Goal: Task Accomplishment & Management: Use online tool/utility

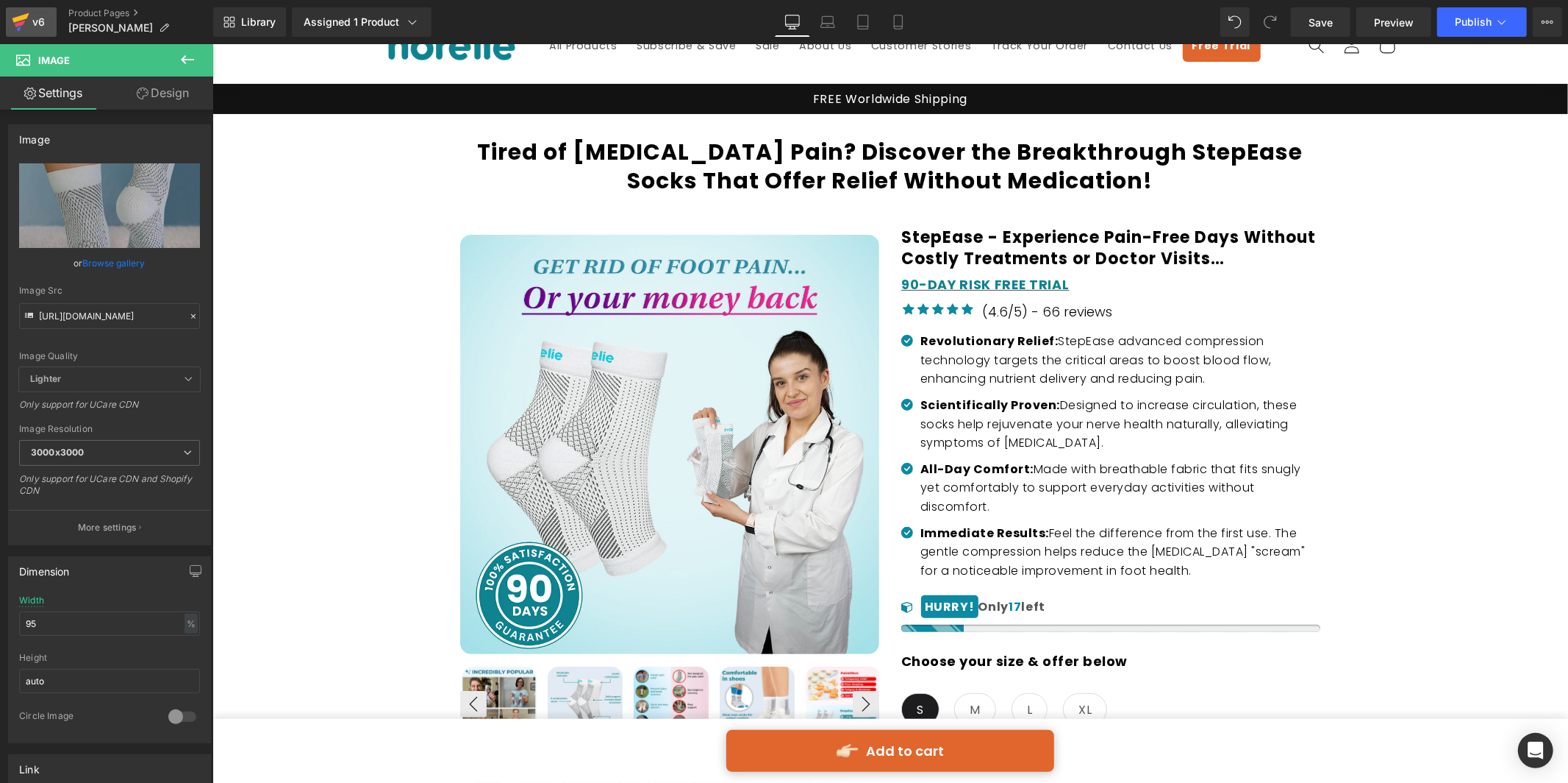
click at [31, 26] on div "v6" at bounding box center [39, 22] width 18 height 19
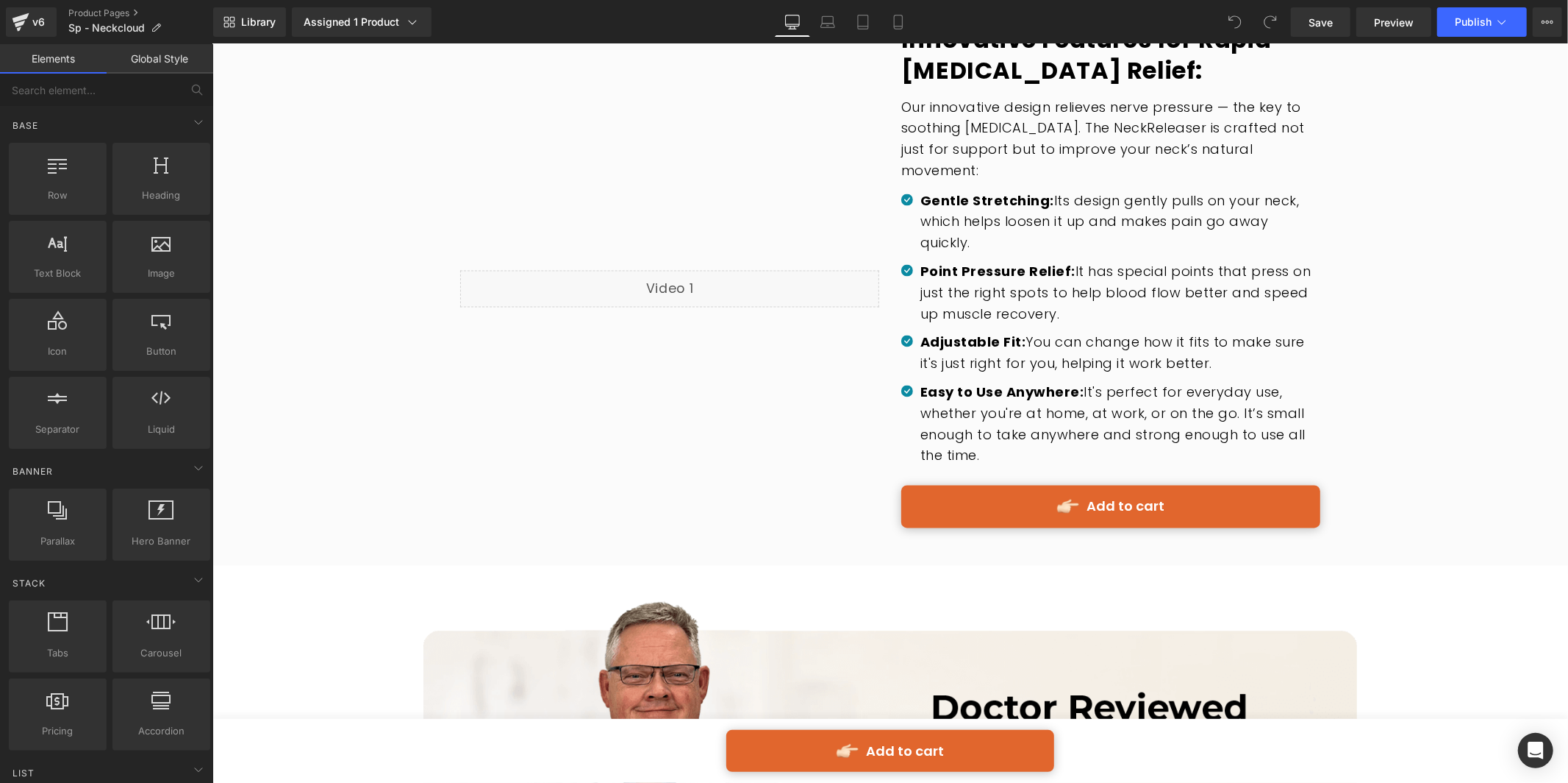
scroll to position [2631, 0]
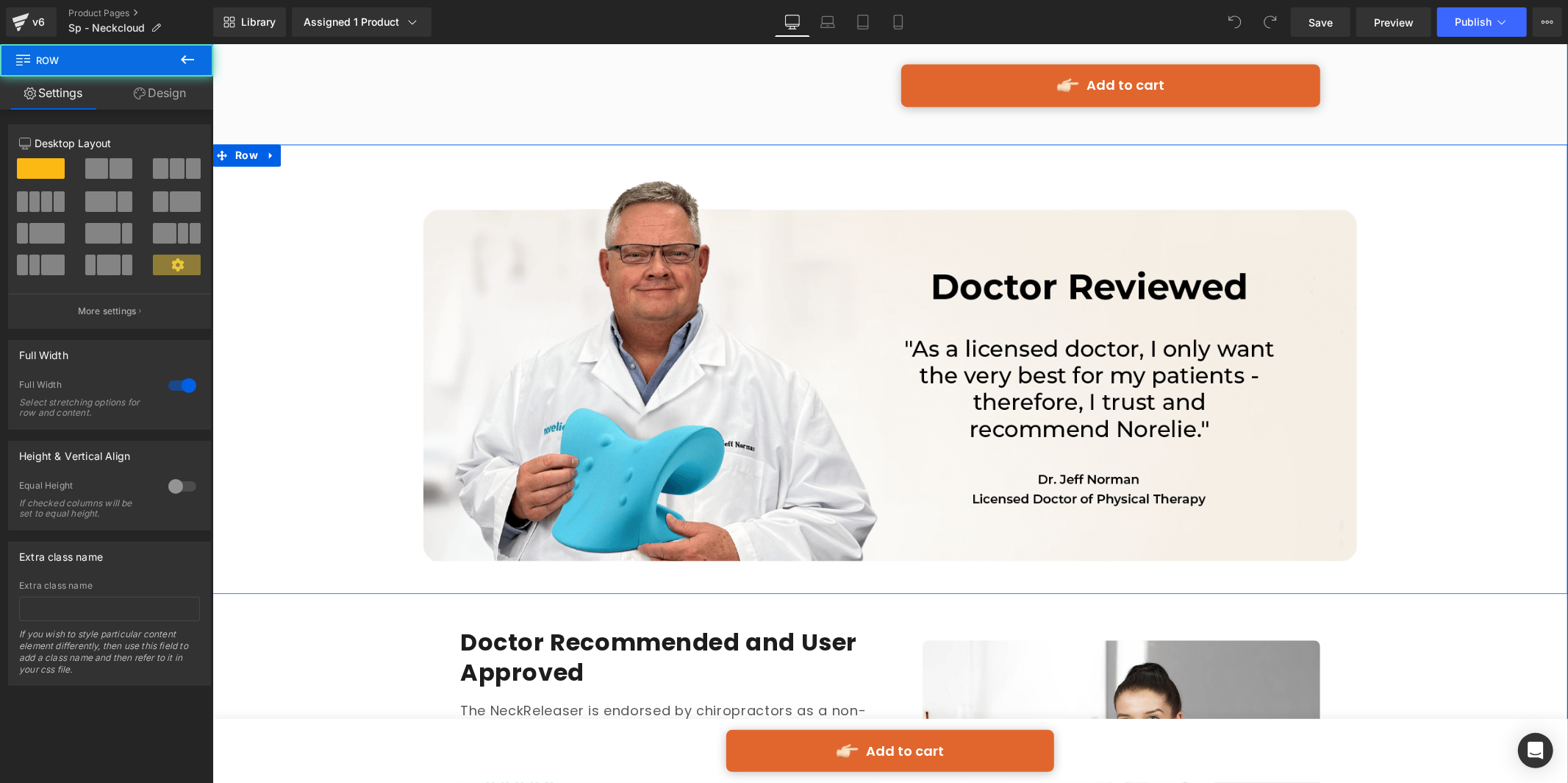
click at [373, 223] on div "Image Image Row" at bounding box center [890, 368] width 1356 height 405
click at [268, 148] on icon at bounding box center [270, 153] width 11 height 11
click at [306, 144] on link at bounding box center [309, 154] width 19 height 22
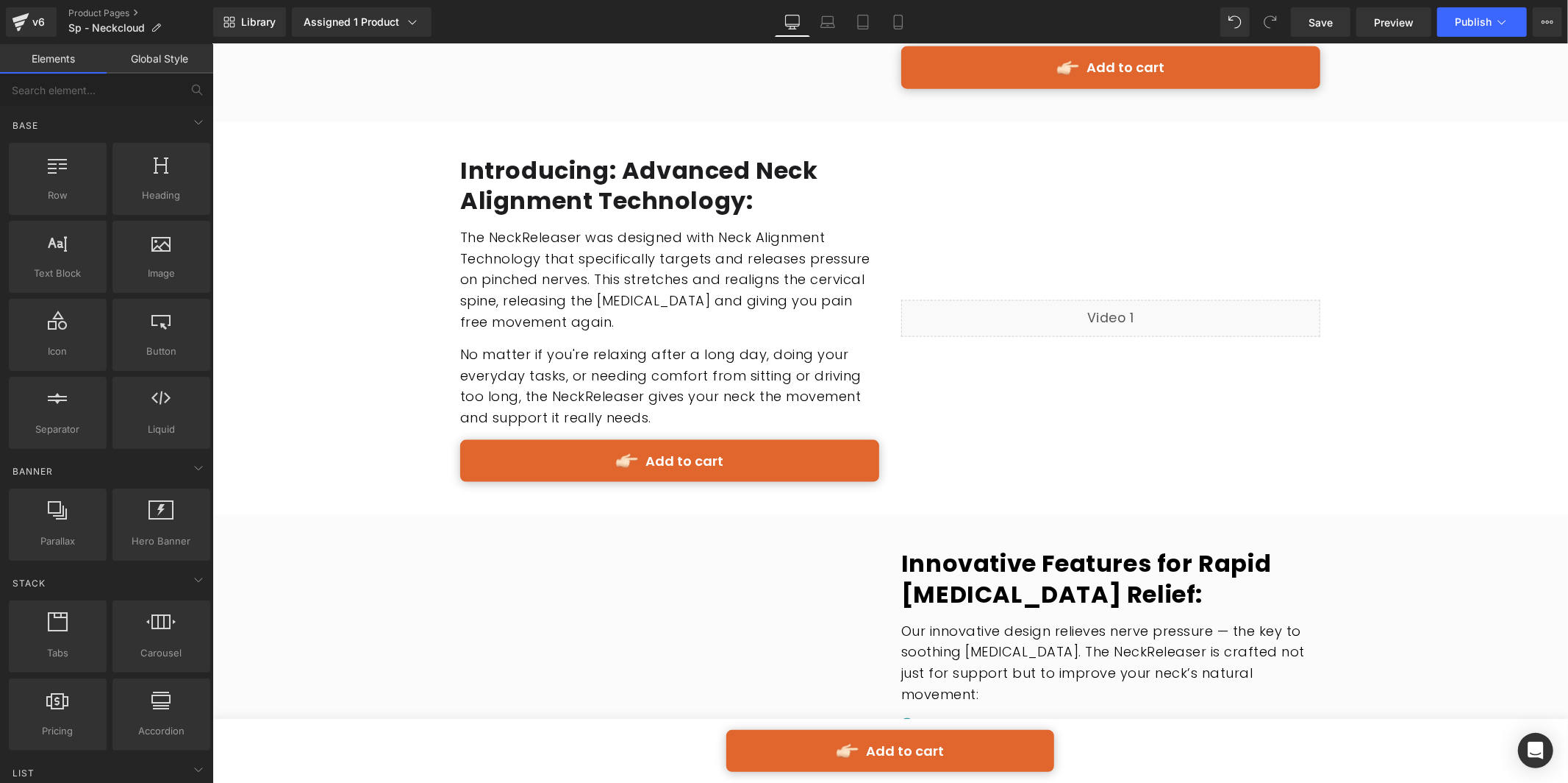
scroll to position [1385, 0]
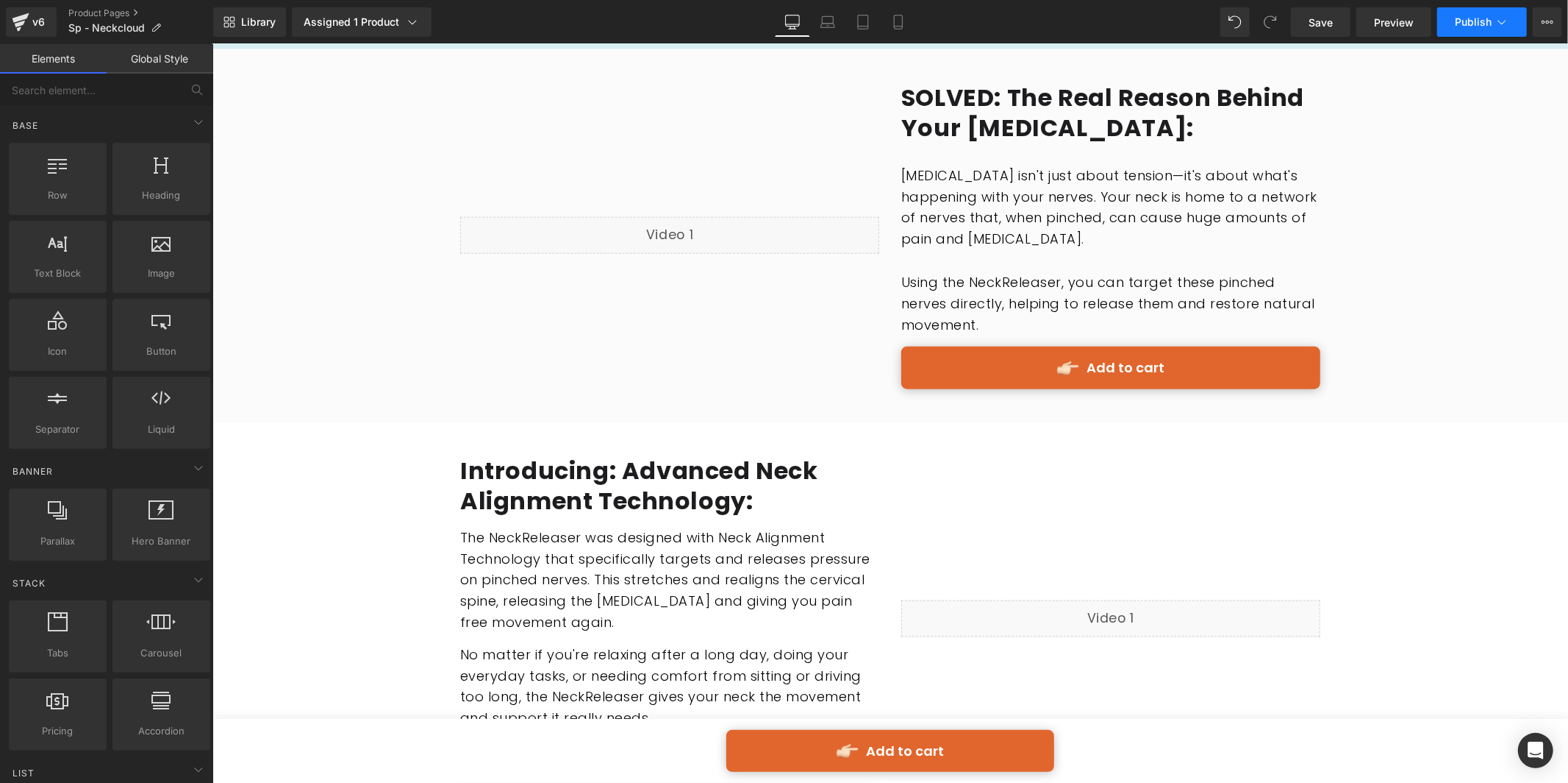
click at [1481, 16] on span "Publish" at bounding box center [1474, 22] width 37 height 12
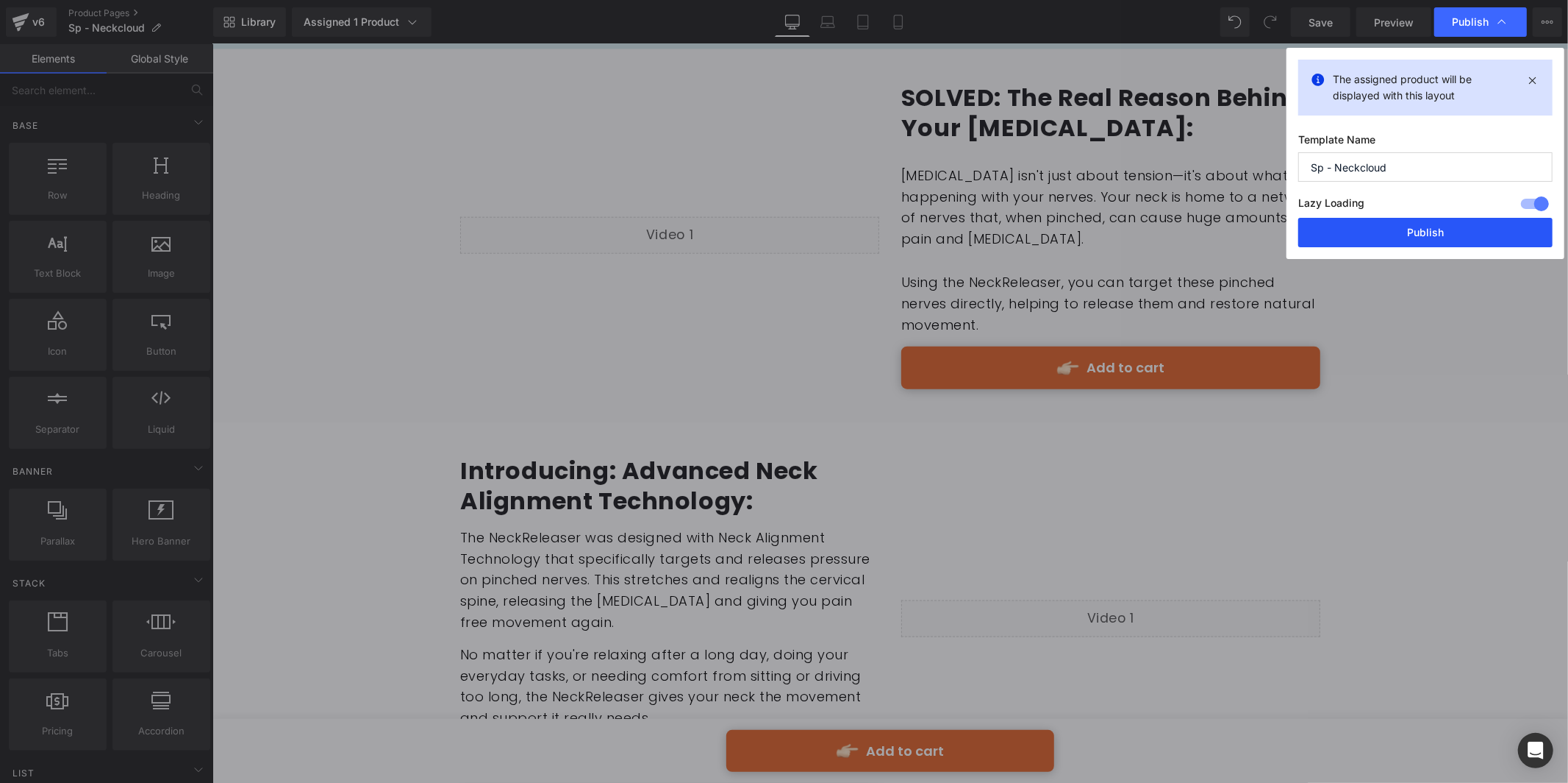
click at [1426, 237] on button "Publish" at bounding box center [1425, 232] width 254 height 30
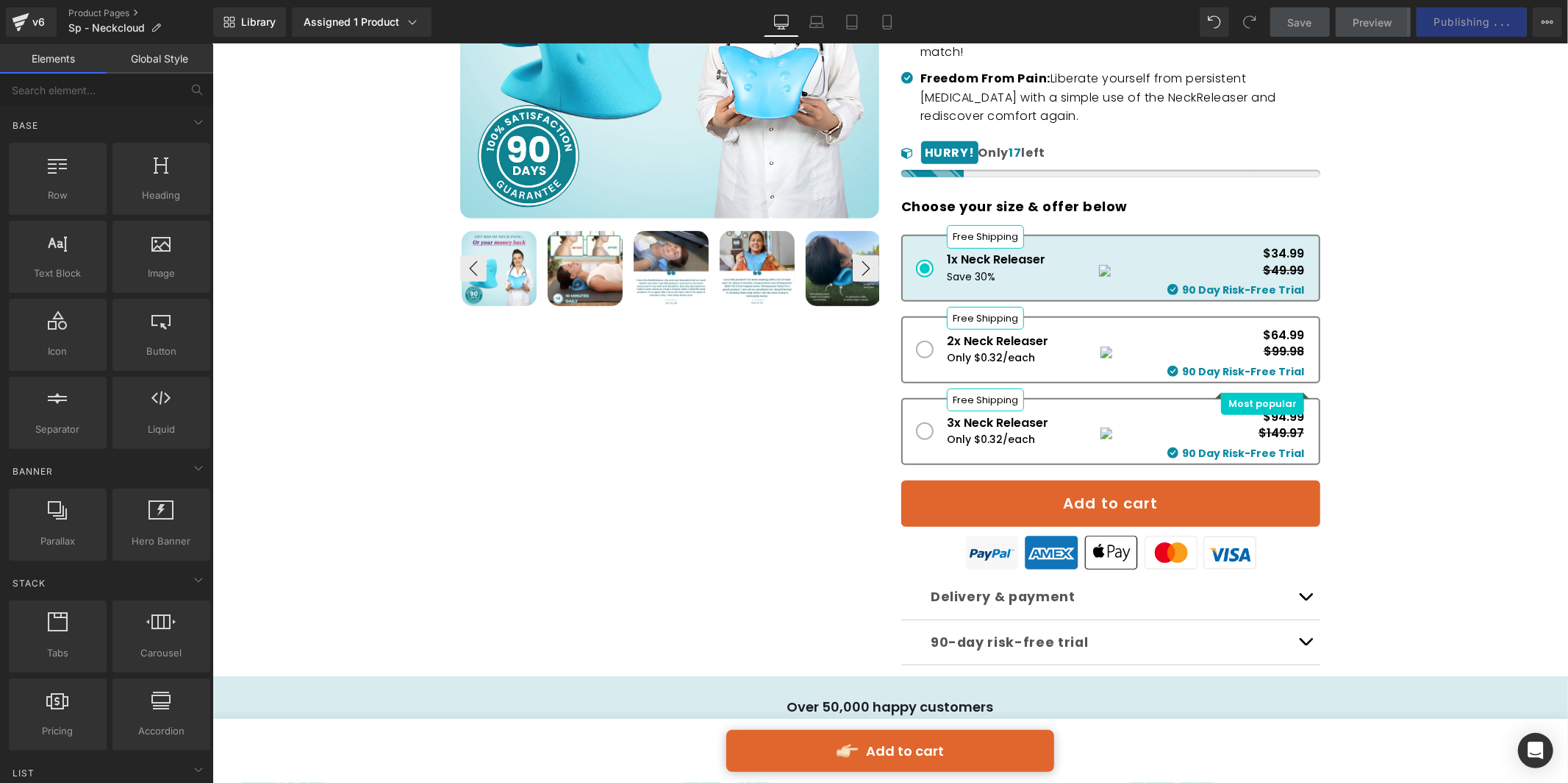
scroll to position [337, 0]
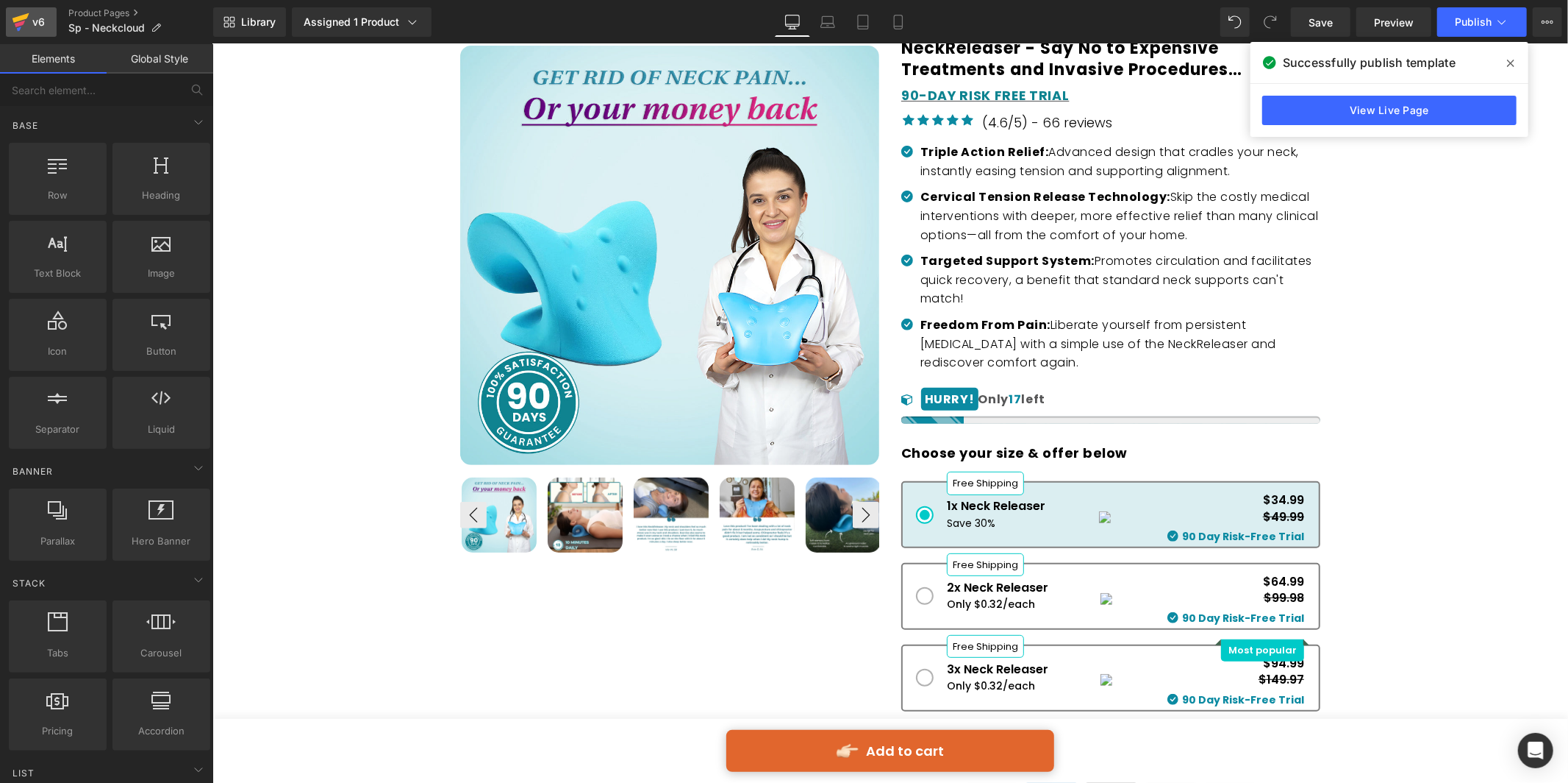
click at [24, 8] on icon at bounding box center [20, 22] width 17 height 37
